Goal: Task Accomplishment & Management: Complete application form

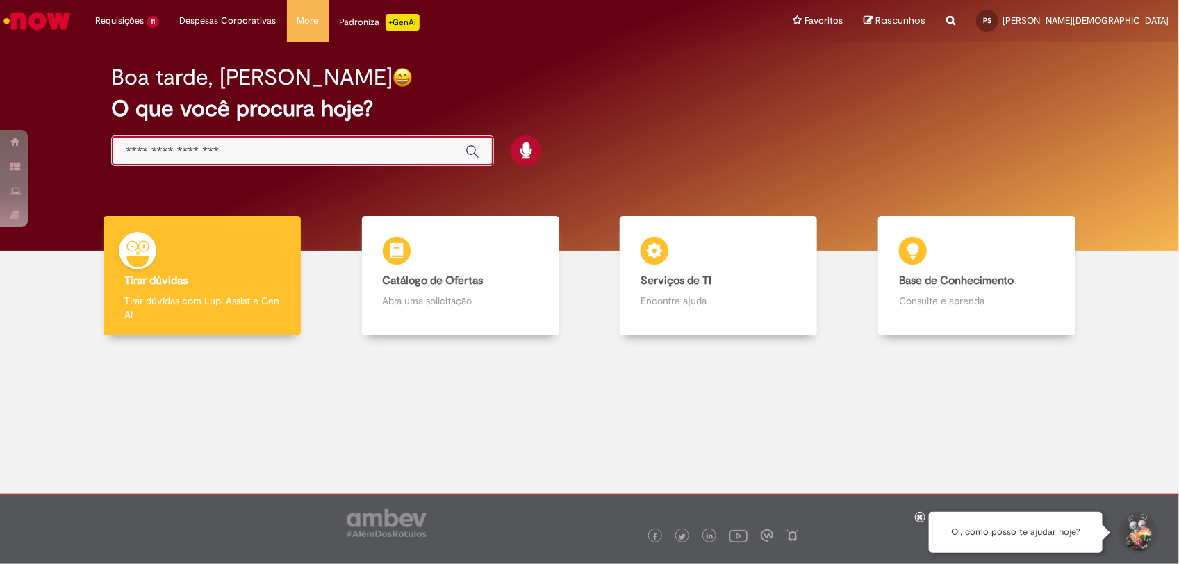
click at [256, 157] on input "Basta digitar aqui" at bounding box center [289, 152] width 326 height 16
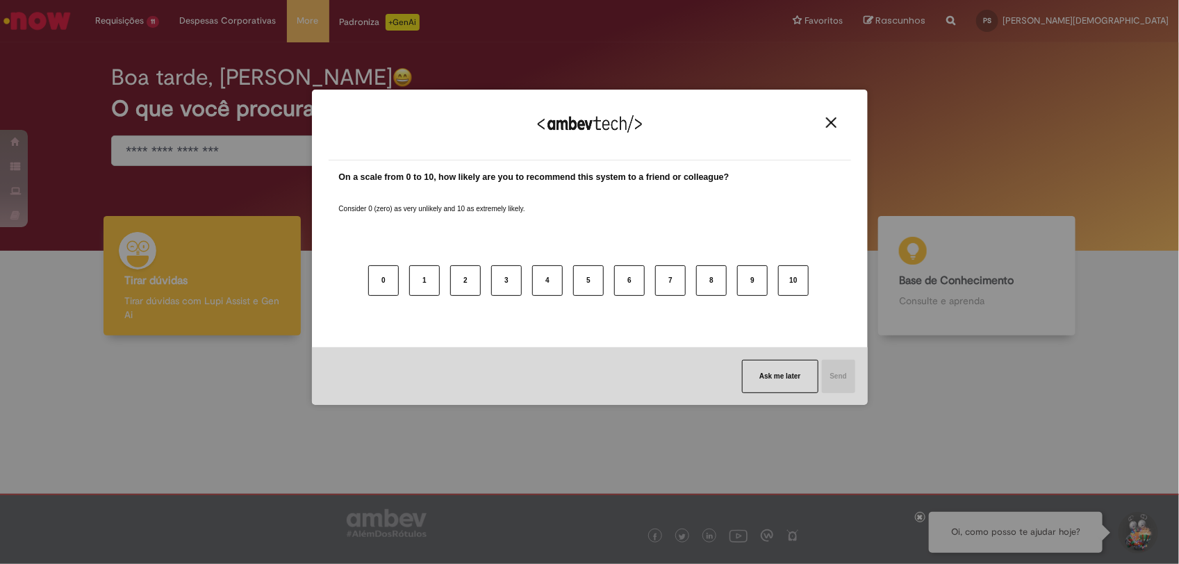
click at [214, 197] on div "We appreciate your feedback! On a scale from 0 to 10, how likely are you to rec…" at bounding box center [589, 282] width 1179 height 564
click at [827, 130] on div "We appreciate your feedback!" at bounding box center [590, 133] width 522 height 54
click at [827, 128] on div "We appreciate your feedback!" at bounding box center [590, 133] width 522 height 54
click at [828, 123] on img "Close" at bounding box center [831, 122] width 10 height 10
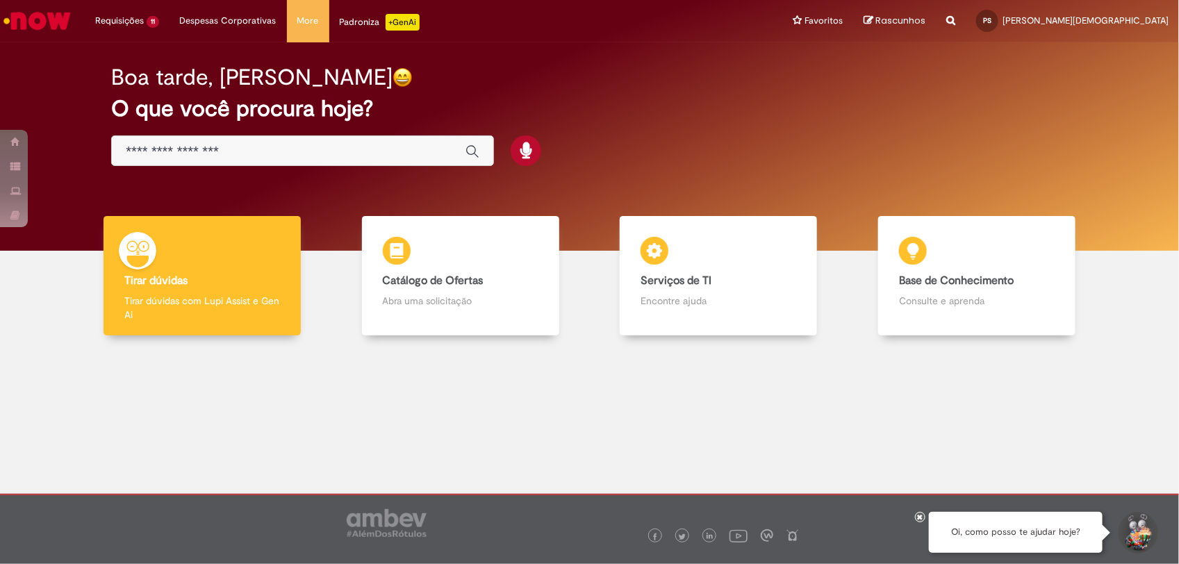
click at [209, 151] on input "Basta digitar aqui" at bounding box center [289, 152] width 326 height 16
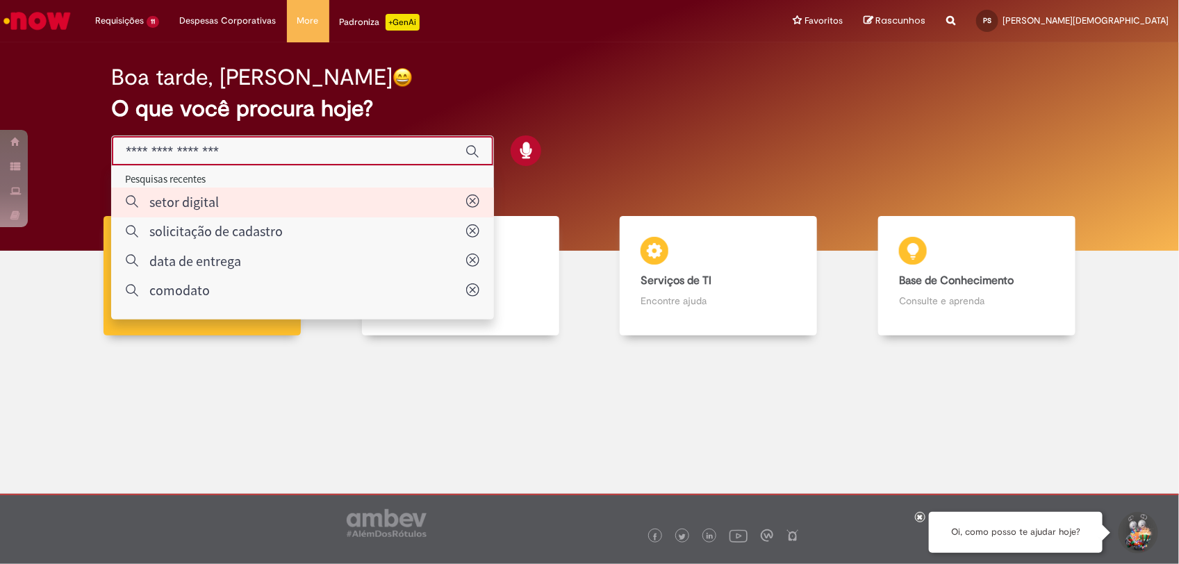
type input "**********"
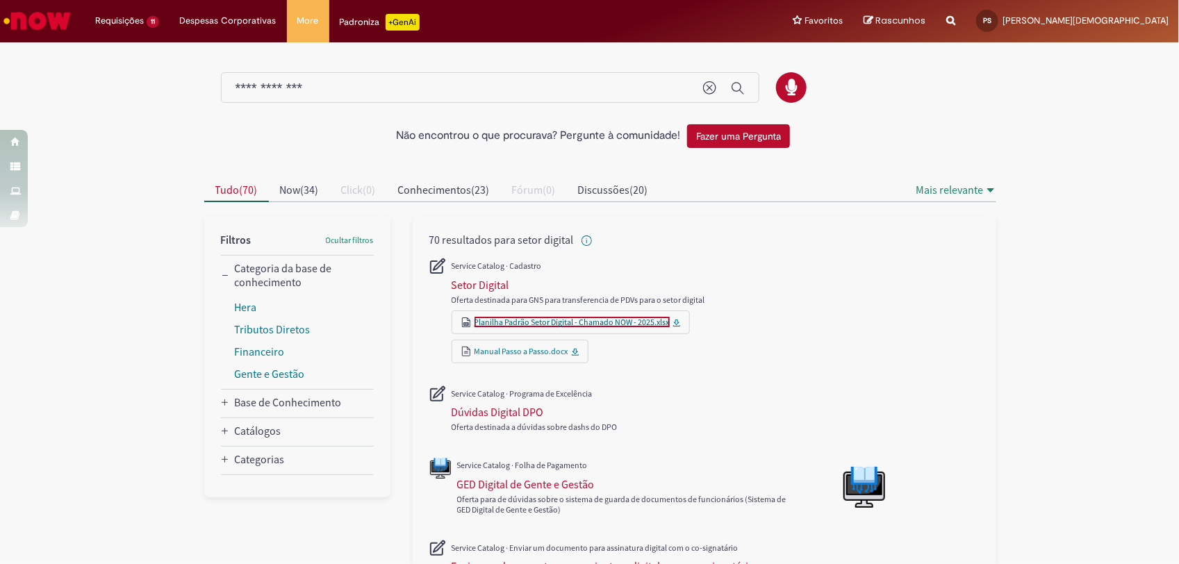
click at [523, 324] on link "Planilha Padrão Setor Digital - Chamado NOW - 2025.xlsx" at bounding box center [571, 322] width 195 height 10
click at [467, 278] on div "Setor Digital" at bounding box center [480, 285] width 58 height 14
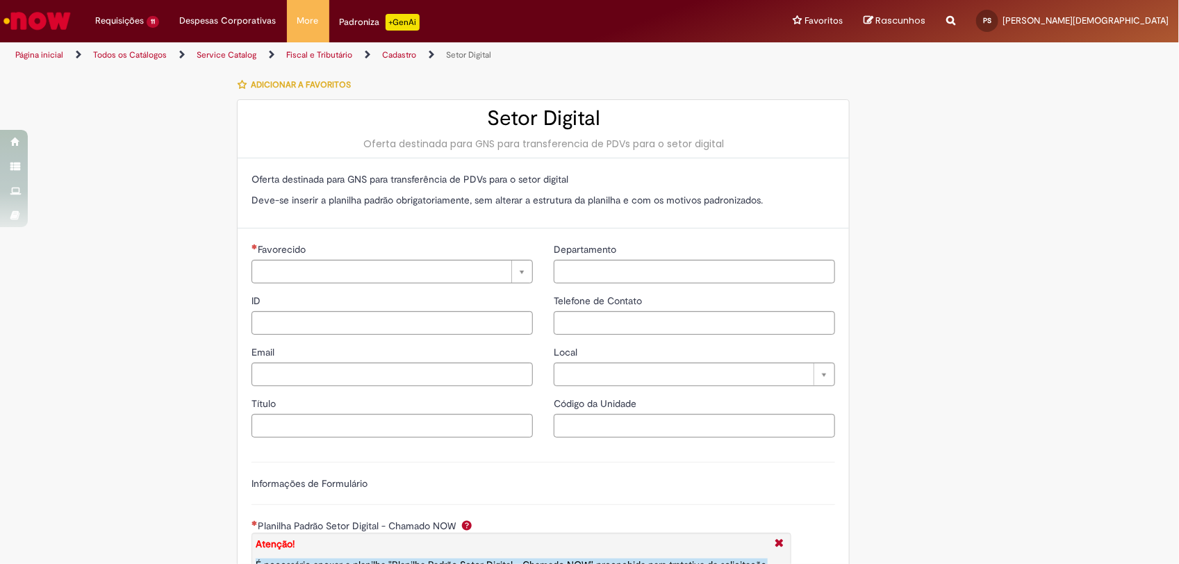
type input "**********"
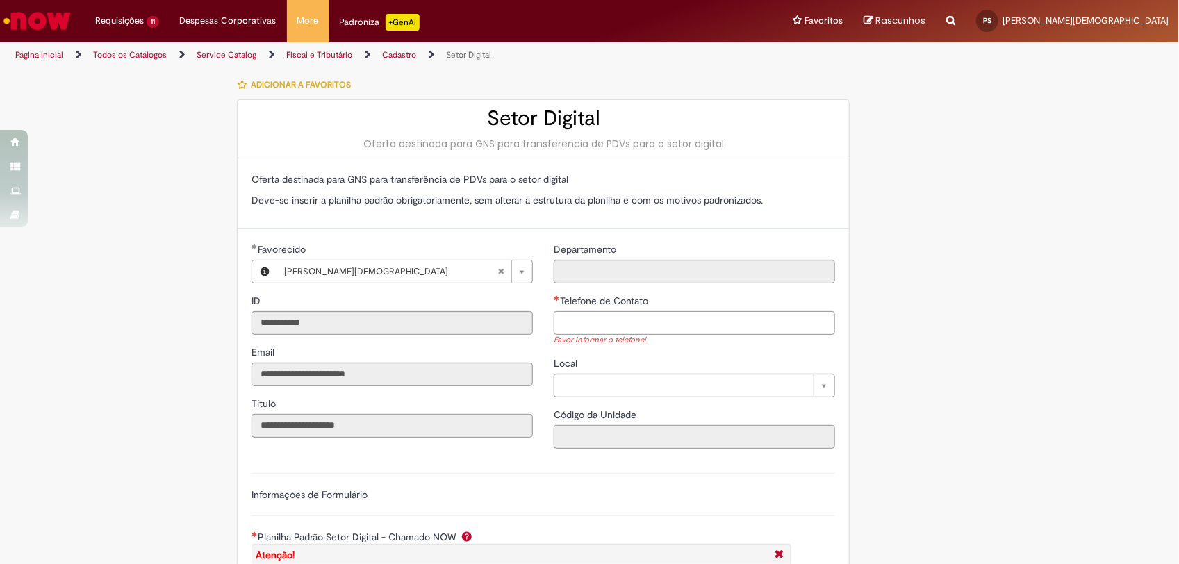
click at [590, 322] on input "Telefone de Contato" at bounding box center [694, 323] width 281 height 24
type input "**********"
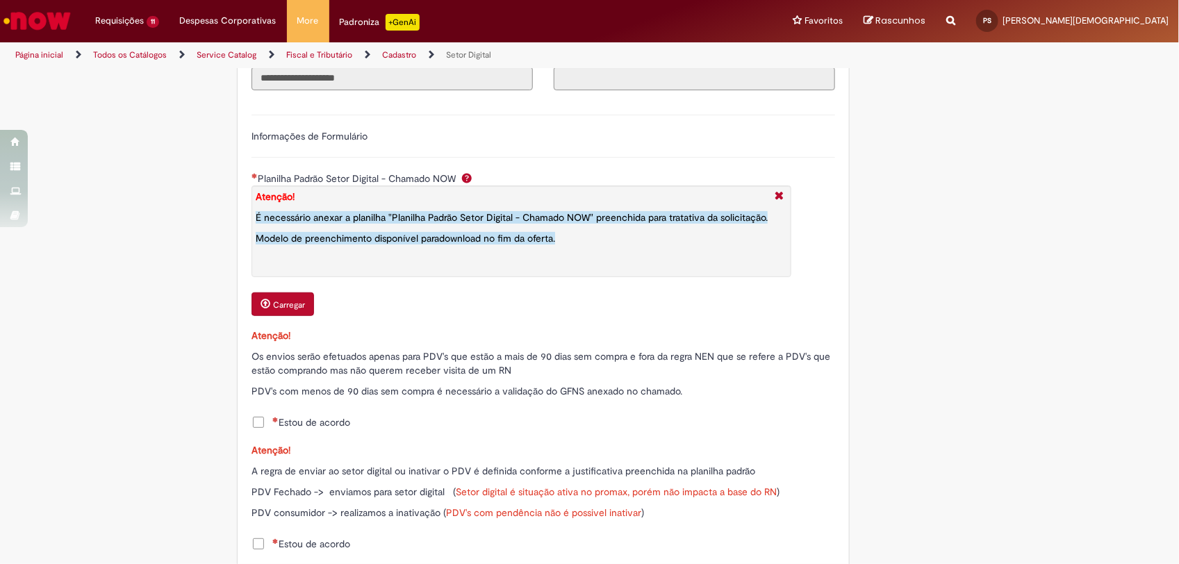
scroll to position [608, 0]
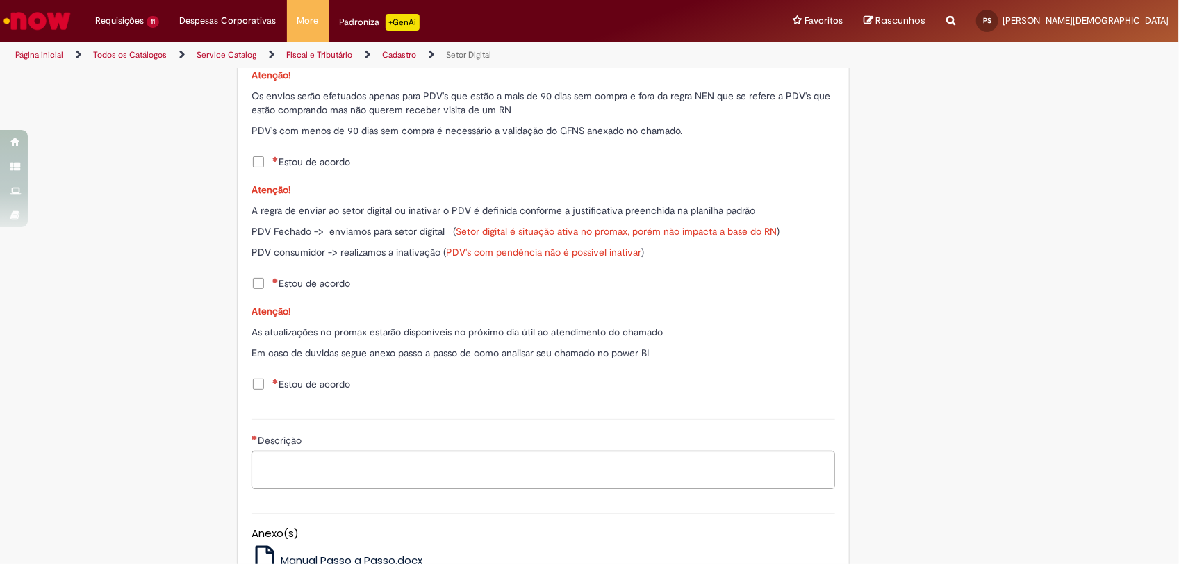
click at [323, 167] on span "Estou de acordo" at bounding box center [311, 162] width 78 height 14
click at [304, 283] on span "Estou de acordo" at bounding box center [311, 283] width 78 height 14
click at [304, 383] on span "Estou de acordo" at bounding box center [311, 384] width 78 height 14
click at [294, 464] on textarea "Descrição" at bounding box center [542, 470] width 583 height 38
type textarea "*"
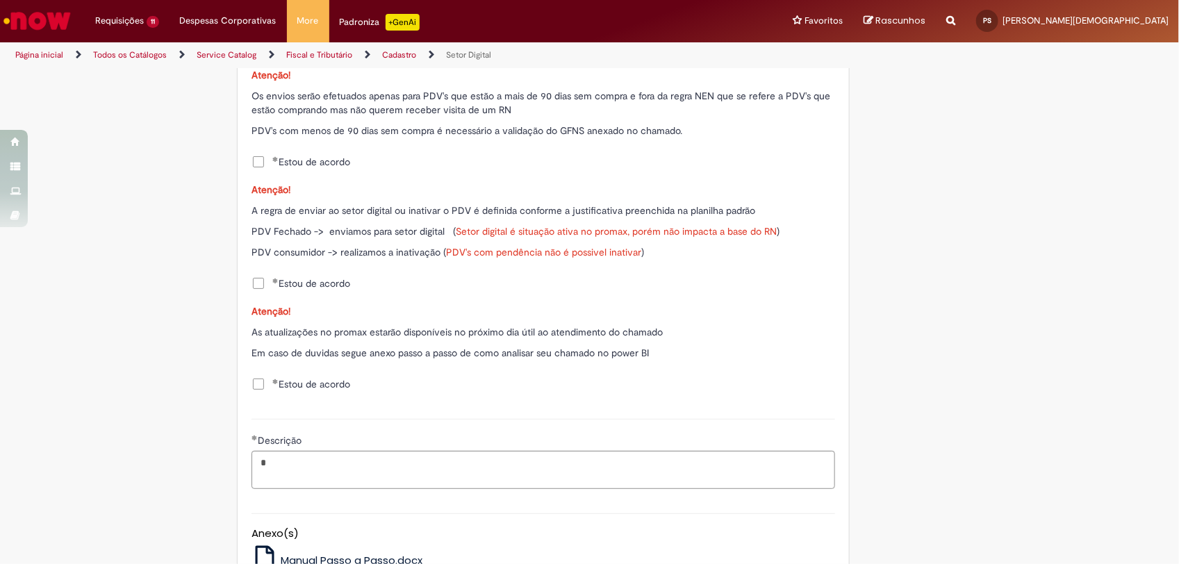
click at [1024, 311] on div "LupiAssist +GenAI Digite a sua dúvida ou escolha uma opção a seguir ****** Oi, …" at bounding box center [589, 103] width 1179 height 1282
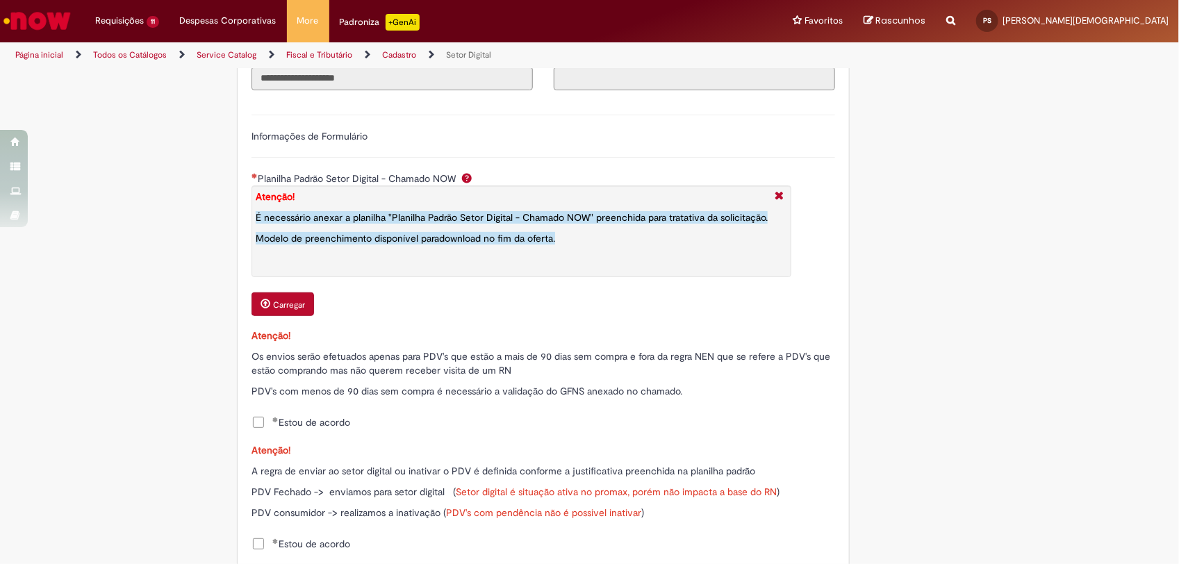
click at [272, 316] on button "Carregar" at bounding box center [282, 304] width 63 height 24
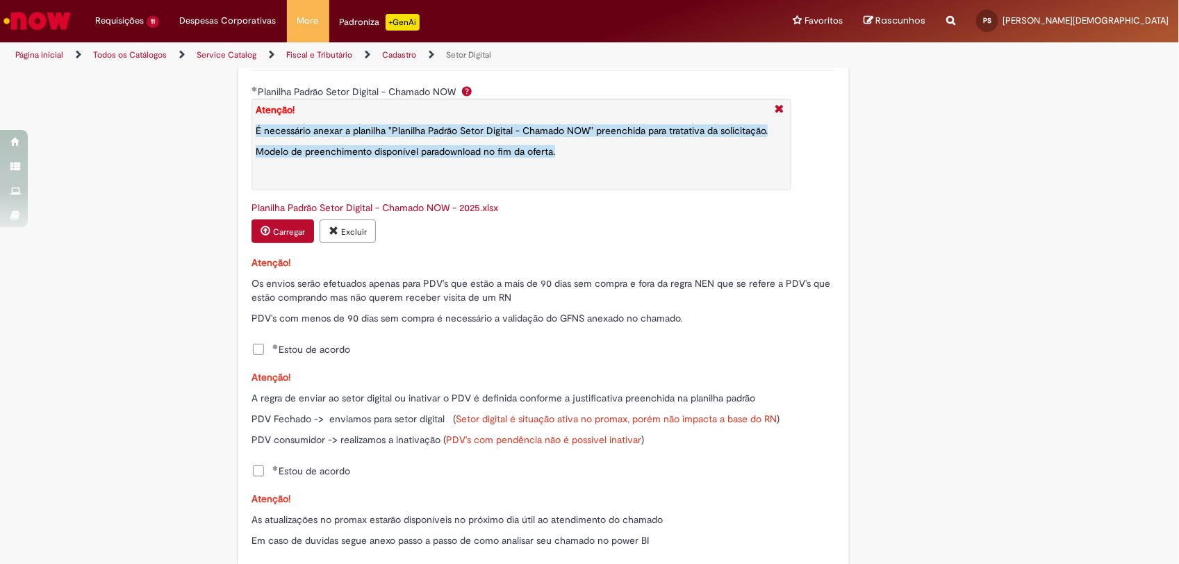
scroll to position [804, 0]
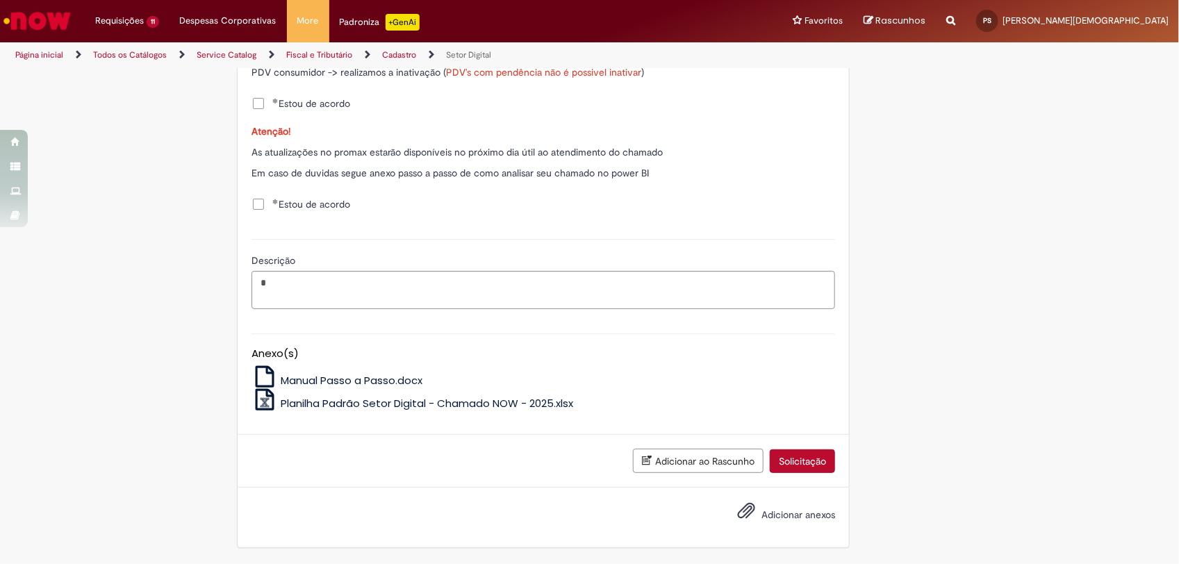
click at [803, 470] on button "Solicitação" at bounding box center [802, 461] width 65 height 24
